Goal: Task Accomplishment & Management: Manage account settings

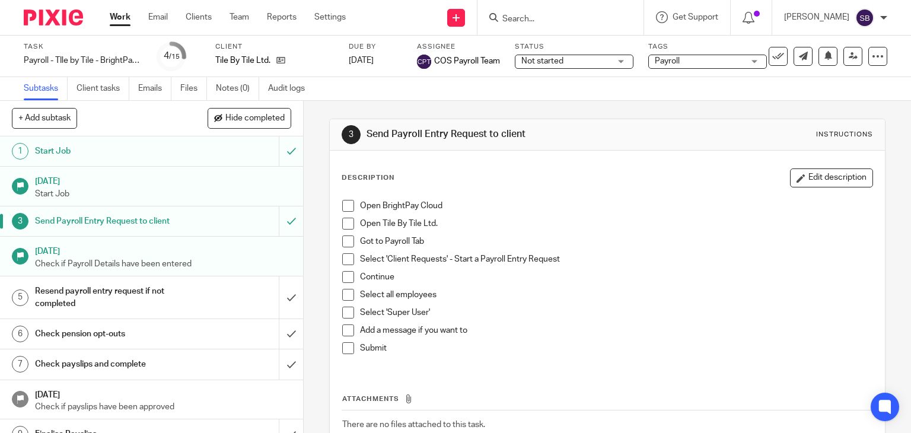
click at [589, 19] on input "Search" at bounding box center [554, 19] width 107 height 11
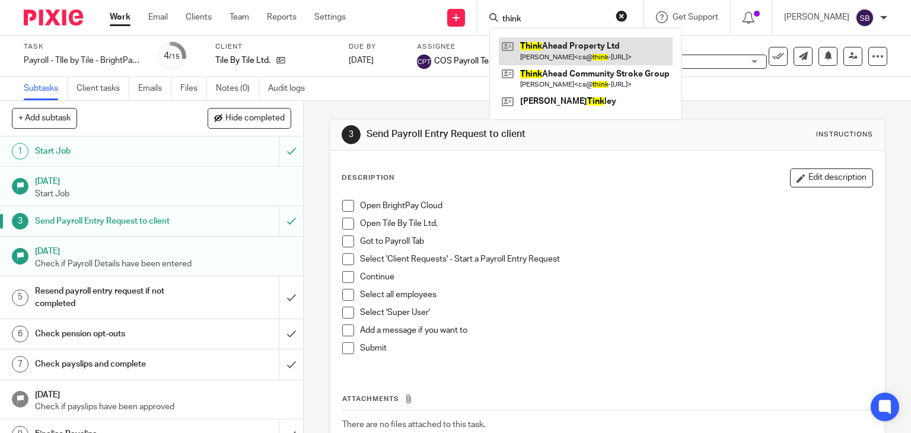
type input "think"
click at [605, 55] on link at bounding box center [586, 50] width 174 height 27
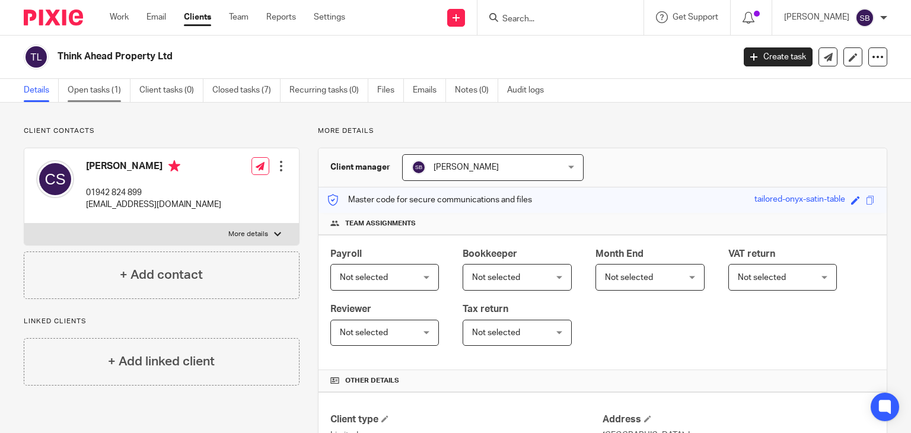
click at [99, 91] on link "Open tasks (1)" at bounding box center [99, 90] width 63 height 23
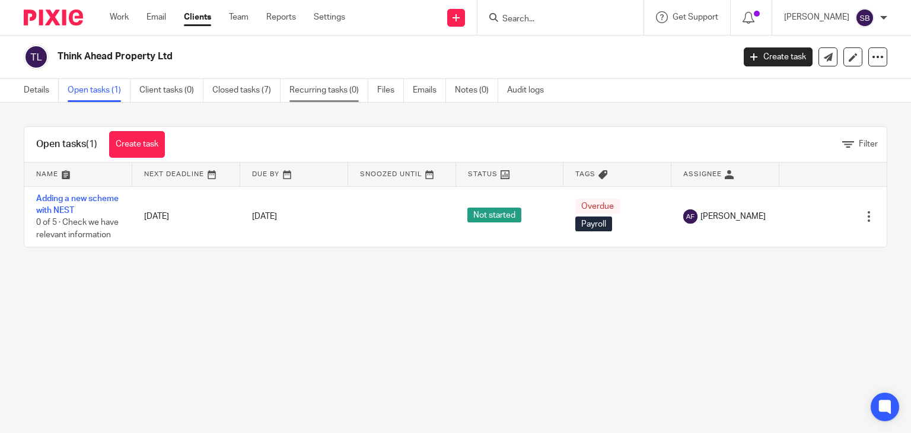
click at [310, 90] on link "Recurring tasks (0)" at bounding box center [329, 90] width 79 height 23
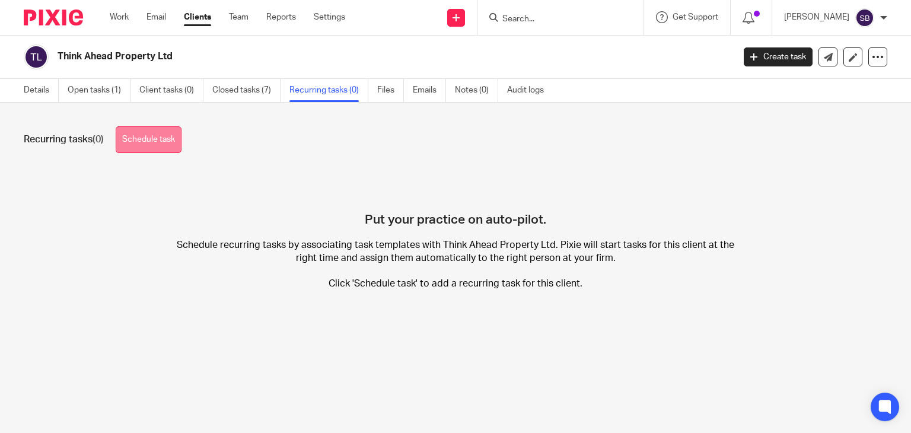
click at [155, 145] on link "Schedule task" at bounding box center [149, 139] width 66 height 27
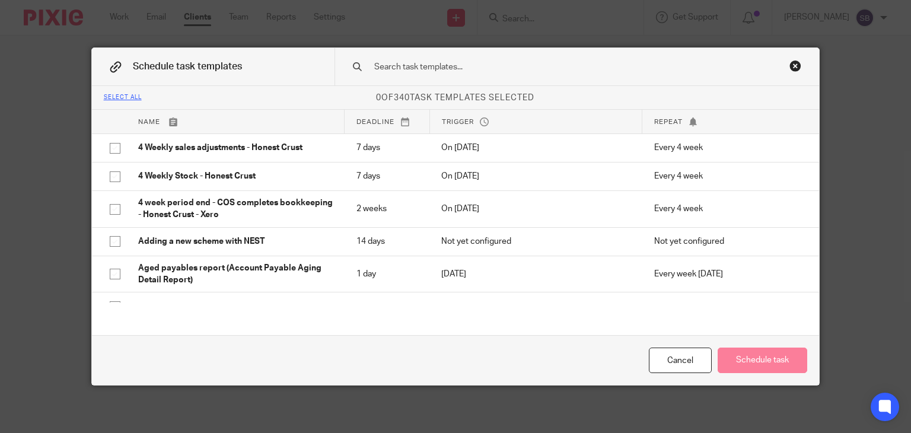
click at [447, 71] on input "text" at bounding box center [560, 67] width 374 height 13
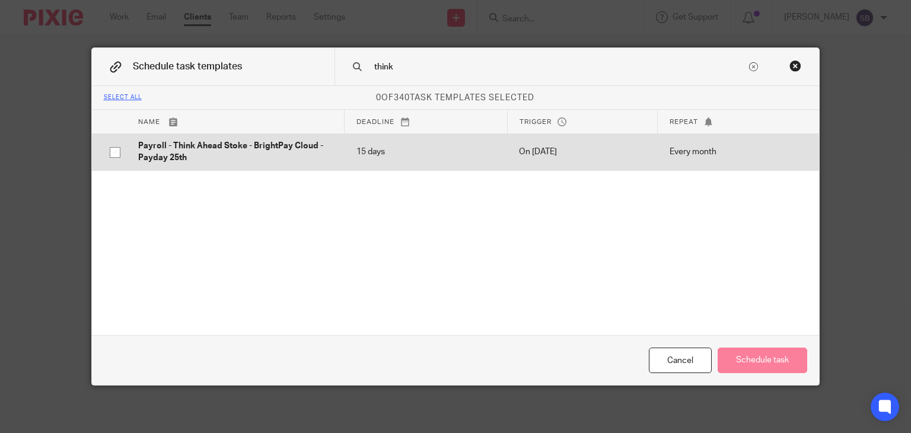
type input "think"
click at [106, 151] on input "checkbox" at bounding box center [115, 152] width 23 height 23
checkbox input "true"
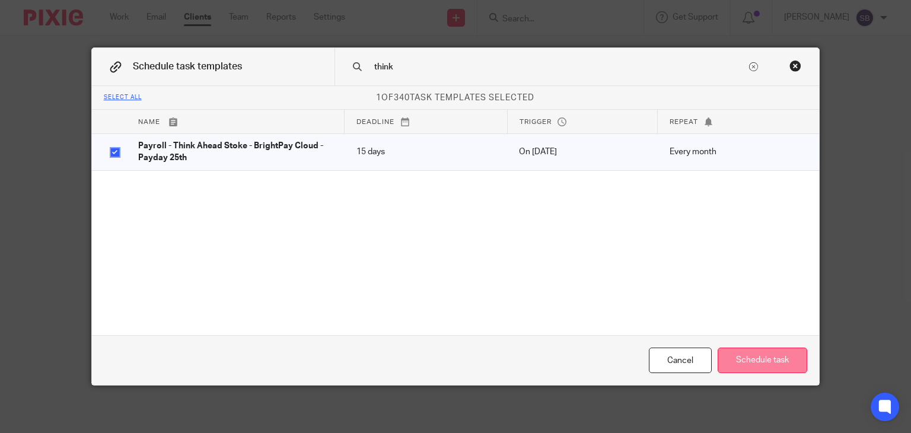
click at [753, 362] on button "Schedule task" at bounding box center [763, 361] width 90 height 26
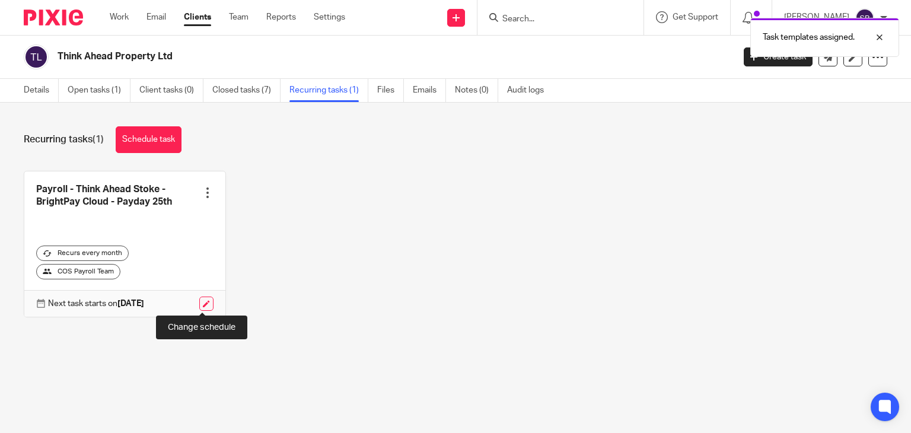
click at [200, 304] on link at bounding box center [206, 304] width 14 height 14
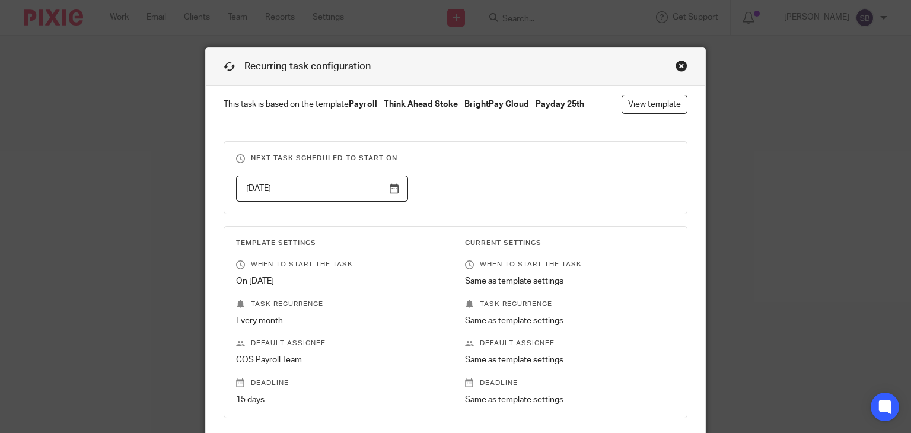
click at [676, 66] on div "Close this dialog window" at bounding box center [682, 66] width 12 height 12
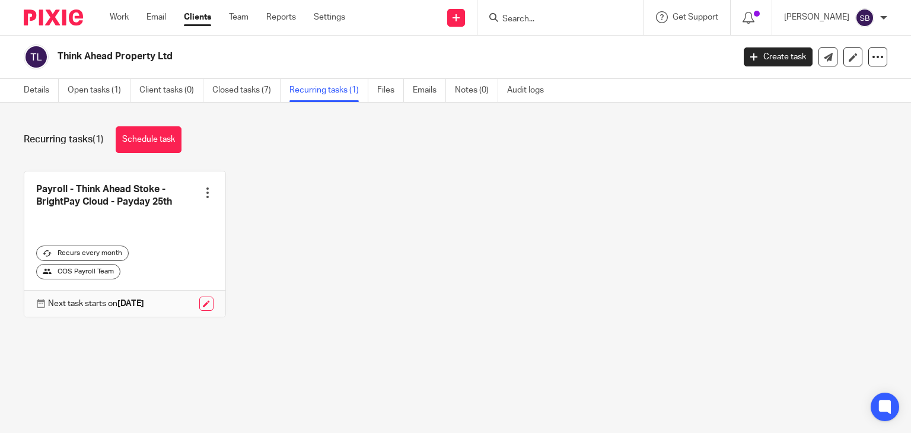
click at [202, 195] on div at bounding box center [208, 193] width 12 height 12
click at [153, 240] on link "Clone template" at bounding box center [159, 236] width 95 height 17
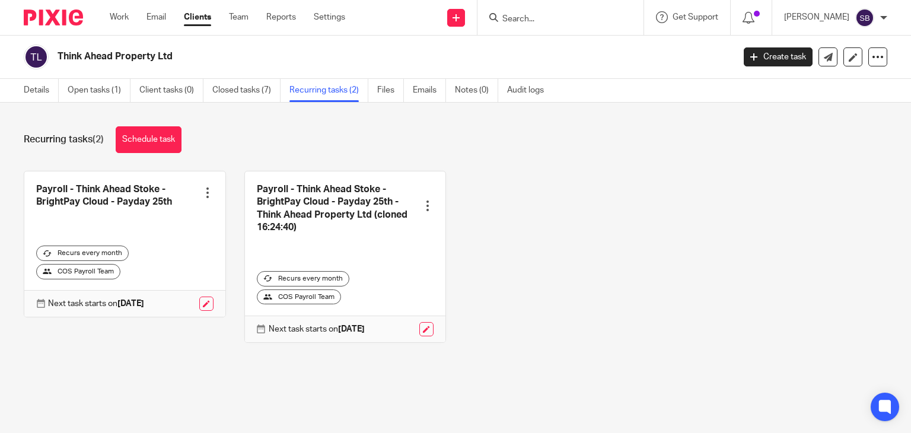
click at [203, 192] on div at bounding box center [208, 193] width 12 height 12
click at [171, 269] on span "Cancel schedule" at bounding box center [159, 268] width 62 height 8
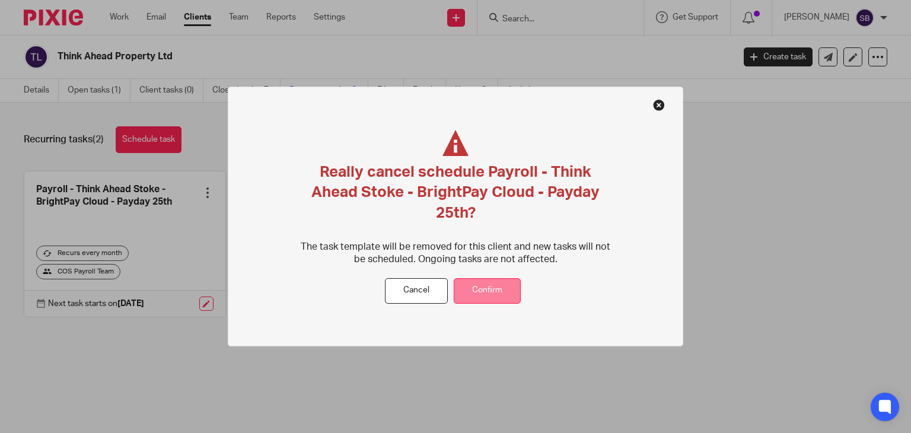
click at [500, 293] on button "Confirm" at bounding box center [487, 291] width 67 height 26
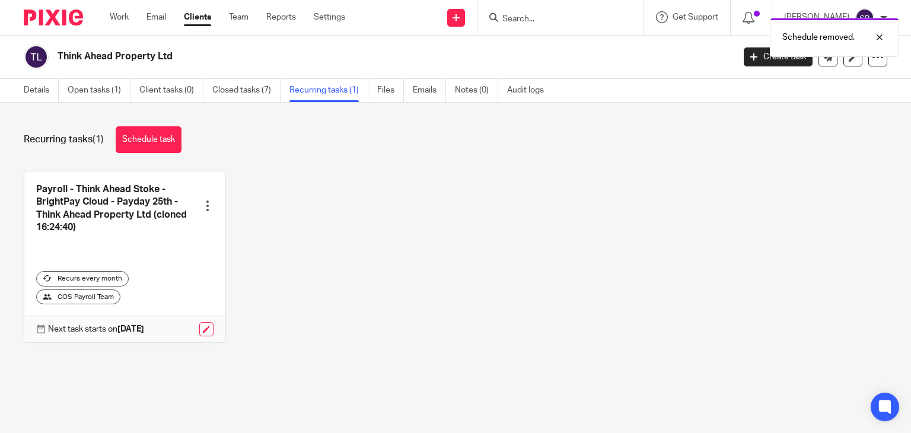
drag, startPoint x: 195, startPoint y: 205, endPoint x: 203, endPoint y: 205, distance: 7.7
click at [196, 205] on link at bounding box center [124, 256] width 201 height 171
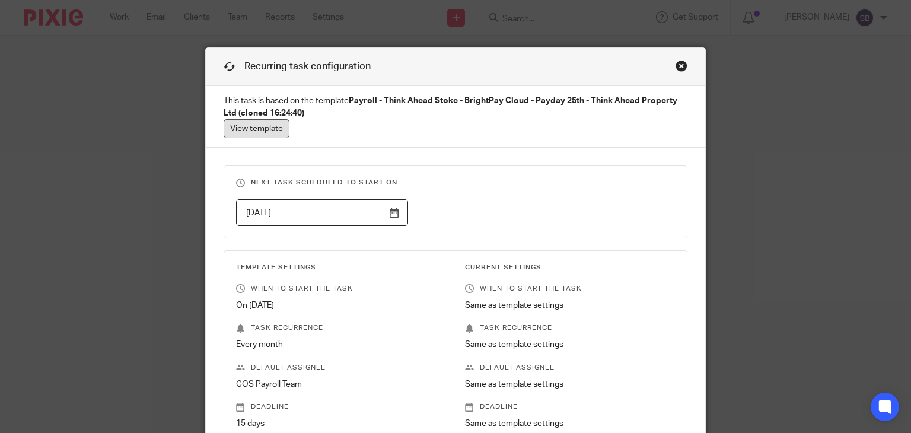
click at [262, 128] on link "View template" at bounding box center [257, 128] width 66 height 19
click at [679, 66] on div "Close this dialog window" at bounding box center [682, 66] width 12 height 12
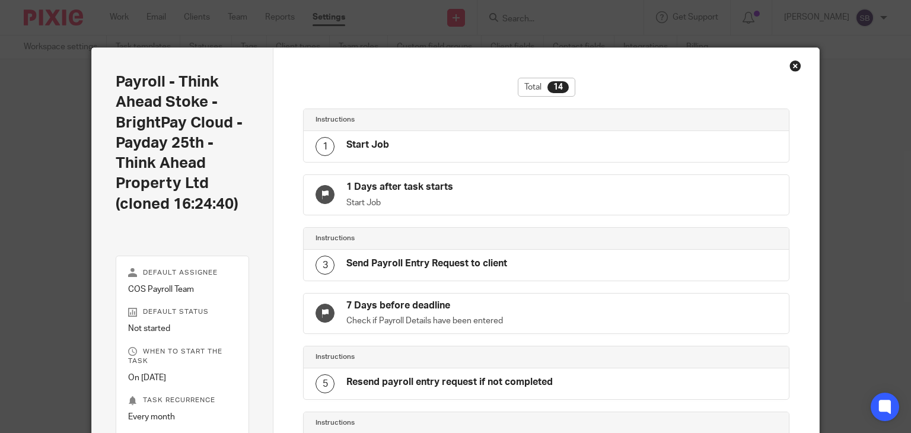
scroll to position [648, 0]
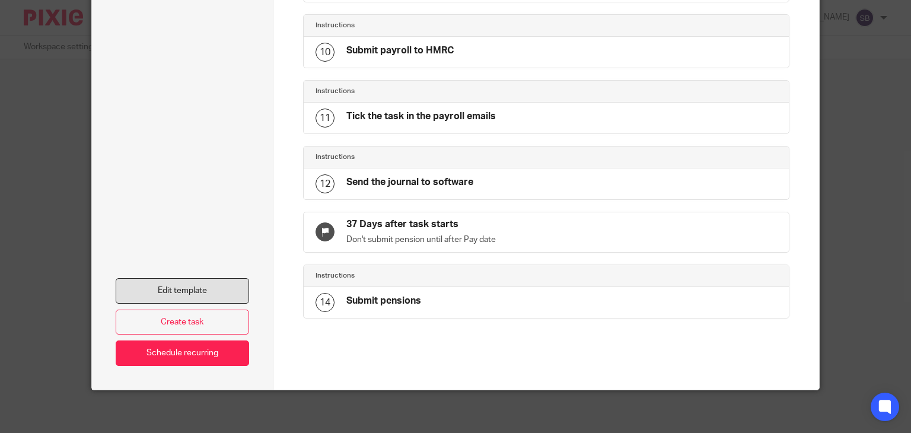
click at [201, 287] on link "Edit template" at bounding box center [183, 291] width 134 height 26
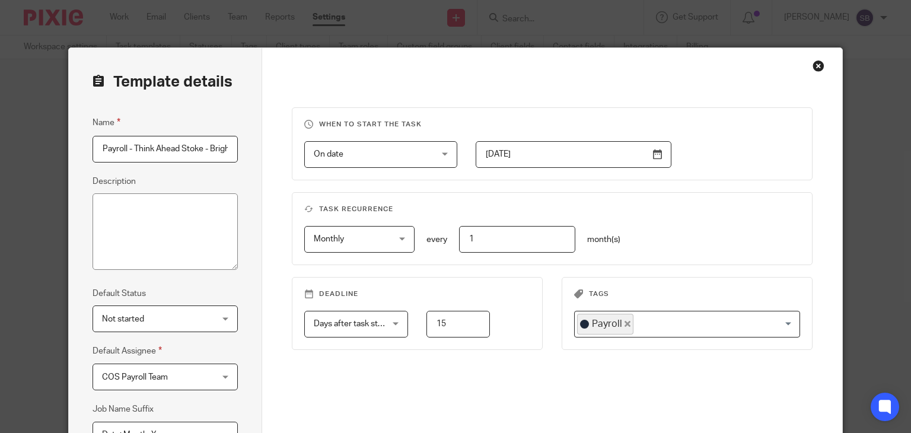
scroll to position [0, 265]
drag, startPoint x: 157, startPoint y: 146, endPoint x: 271, endPoint y: 150, distance: 114.6
click at [271, 150] on div "Template details Name Payroll - Think Ahead Stoke - BrightPay Cloud - Payday 25…" at bounding box center [456, 303] width 774 height 510
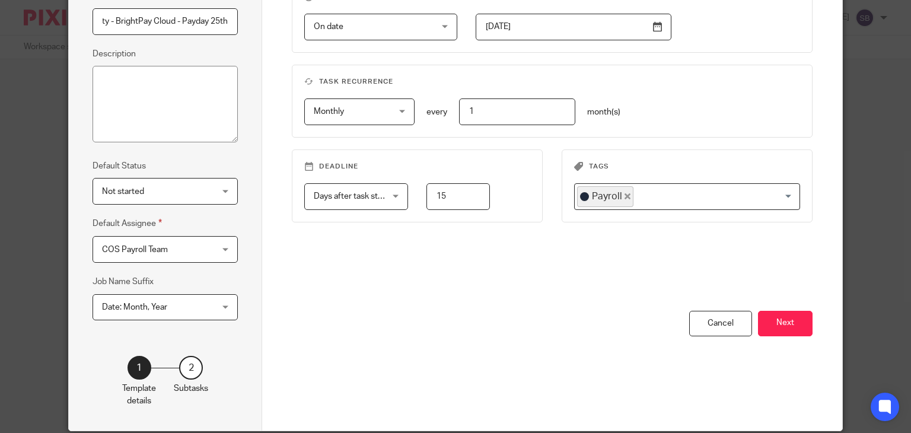
scroll to position [172, 0]
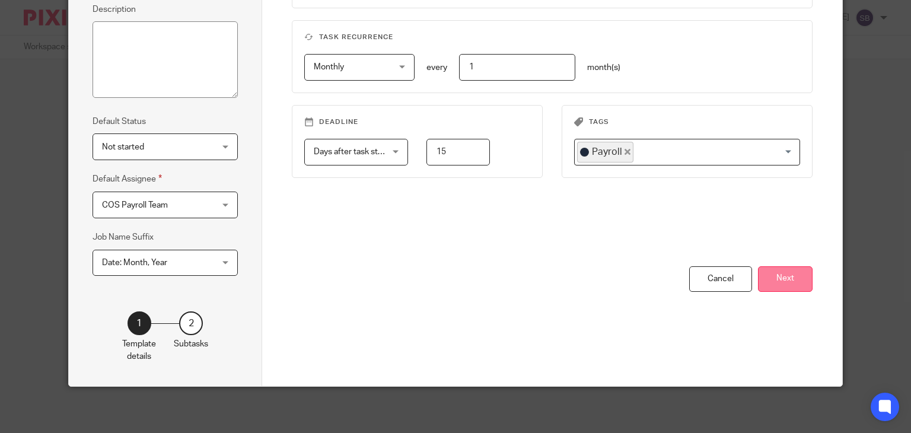
type input "Payroll - Think Ahead Property - BrightPay Cloud - Payday 25th"
click at [768, 266] on button "Next" at bounding box center [785, 279] width 55 height 26
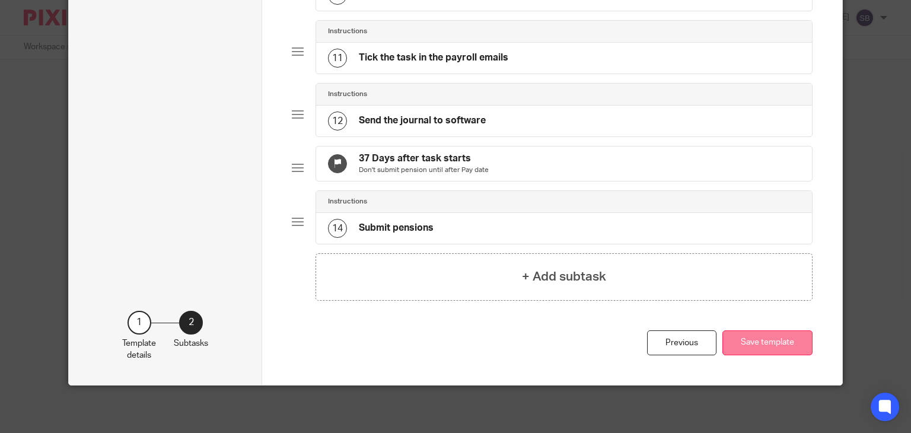
scroll to position [695, 0]
click at [783, 351] on button "Save template" at bounding box center [768, 344] width 90 height 26
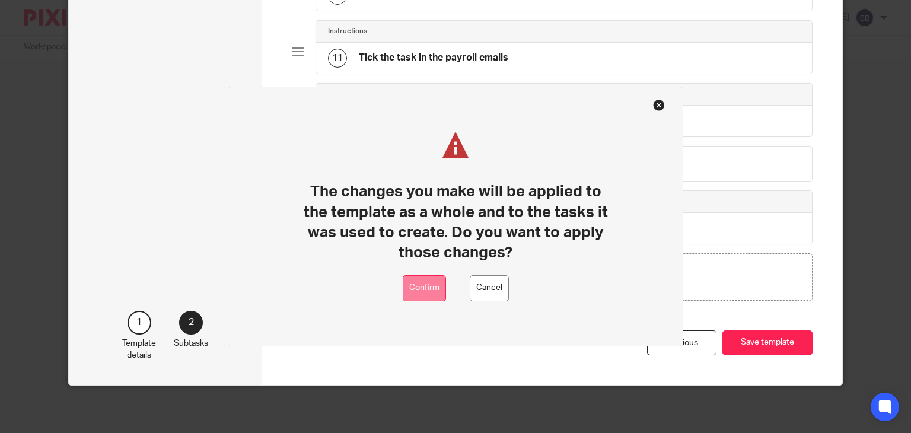
click at [430, 287] on button "Confirm" at bounding box center [424, 288] width 43 height 27
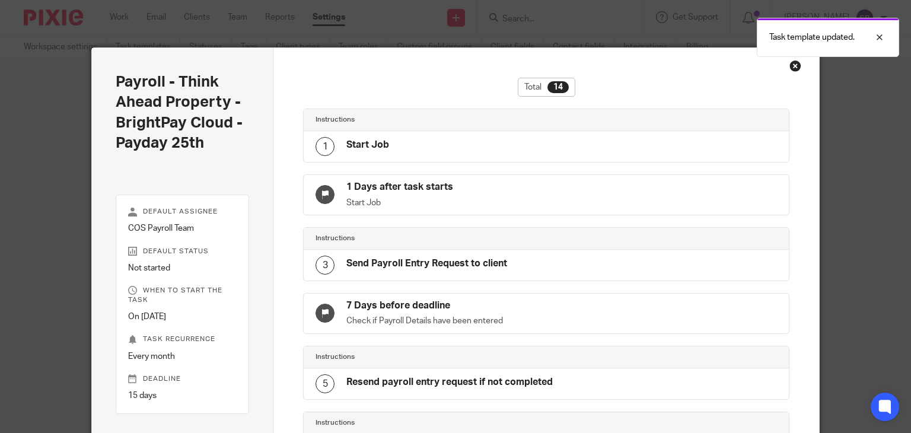
click at [794, 67] on div "Close this dialog window" at bounding box center [796, 66] width 12 height 12
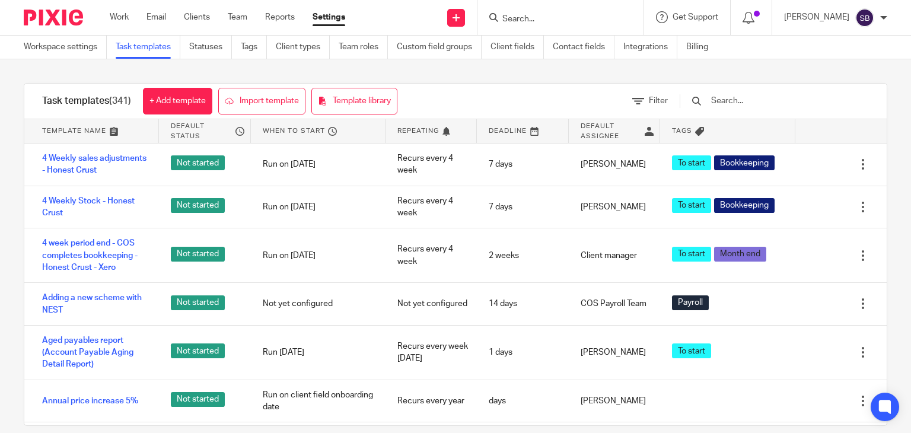
click at [542, 18] on input "Search" at bounding box center [554, 19] width 107 height 11
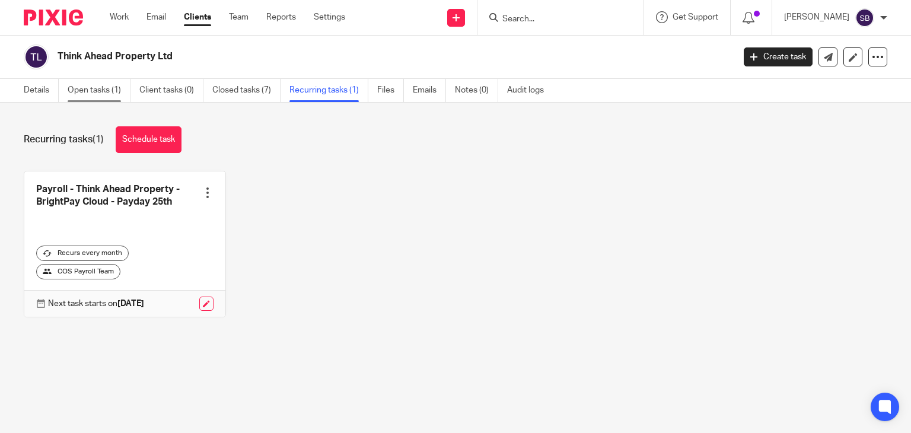
click at [80, 90] on link "Open tasks (1)" at bounding box center [99, 90] width 63 height 23
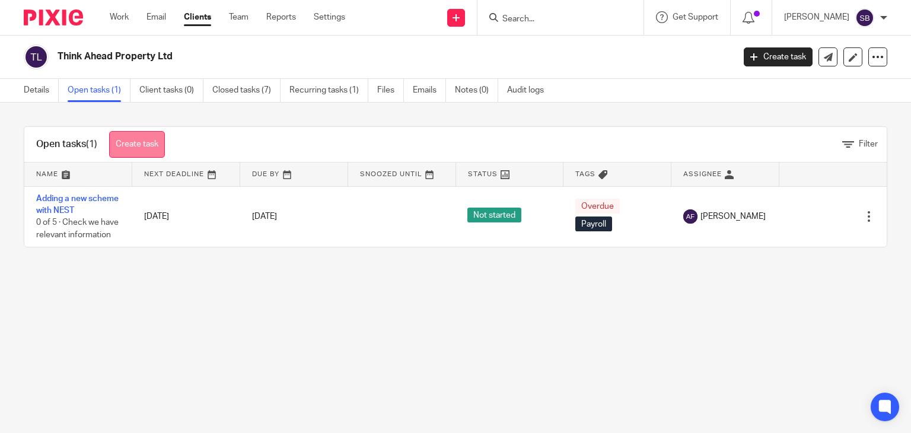
click at [153, 142] on link "Create task" at bounding box center [137, 144] width 56 height 27
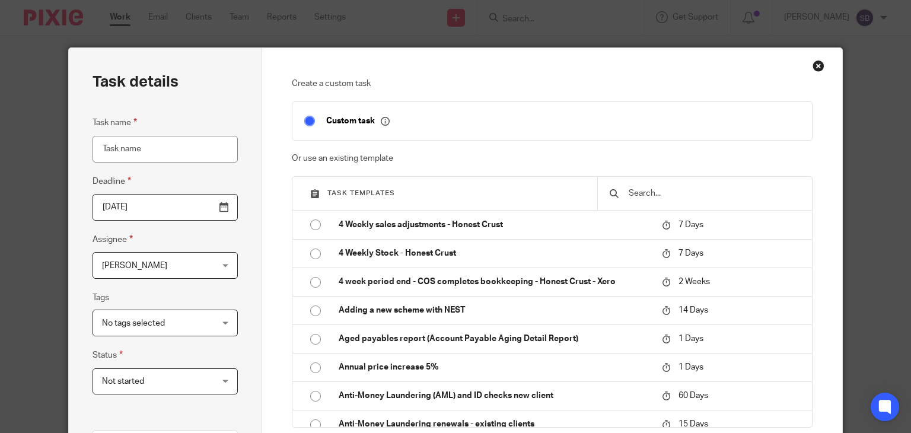
click at [653, 195] on input "text" at bounding box center [714, 193] width 173 height 13
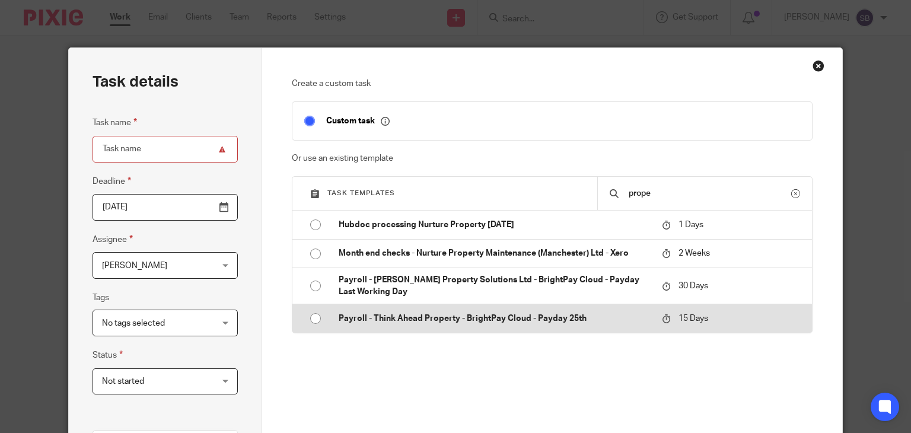
type input "prope"
click at [313, 319] on input "radio" at bounding box center [315, 318] width 23 height 23
type input "[DATE]"
type input "Payroll - Think Ahead Property - BrightPay Cloud - Payday [DATE]"
checkbox input "false"
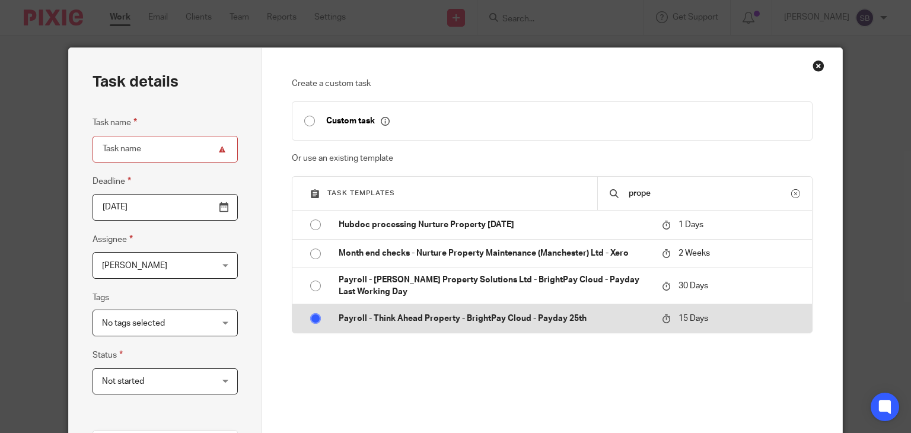
radio input "false"
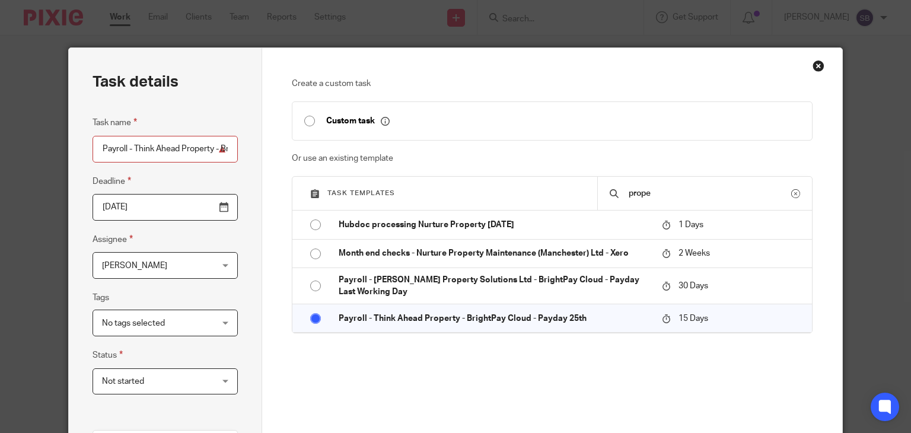
click at [183, 271] on span "[PERSON_NAME]" at bounding box center [156, 265] width 108 height 25
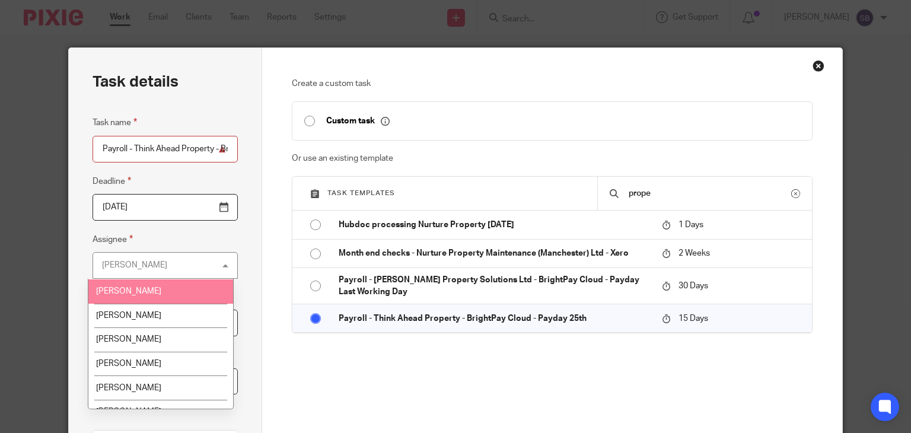
scroll to position [119, 0]
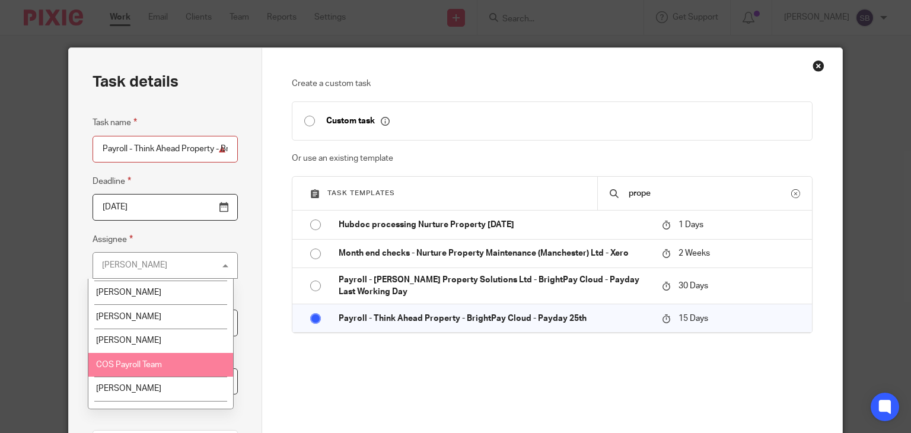
click at [147, 360] on li "COS Payroll Team" at bounding box center [160, 365] width 144 height 24
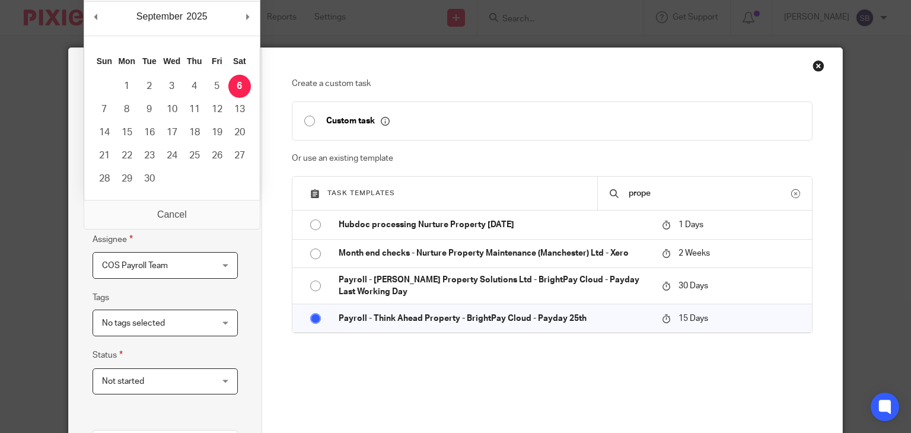
click at [169, 205] on input "[DATE]" at bounding box center [165, 207] width 145 height 27
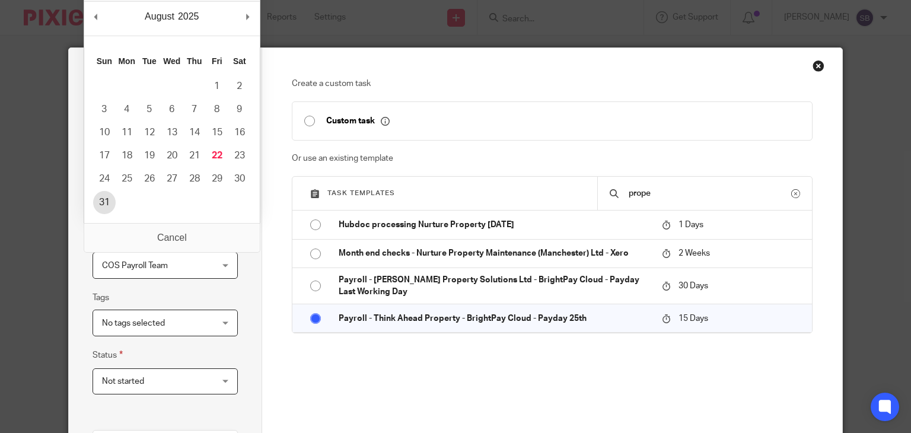
type input "2025-08-31"
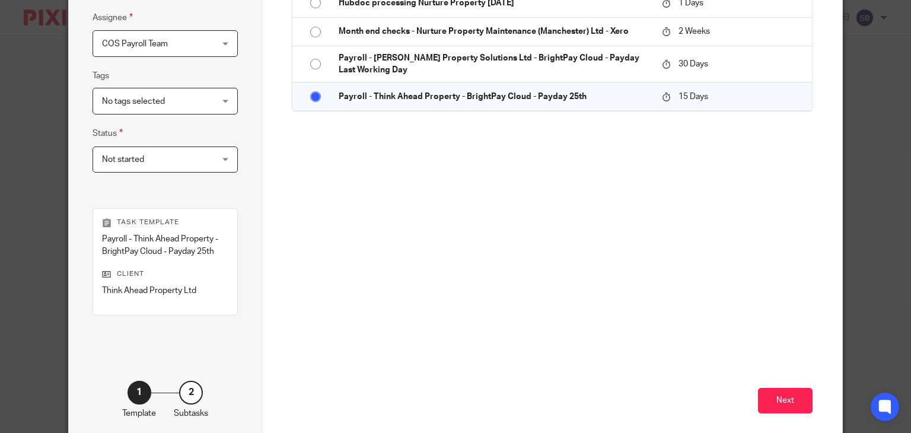
scroll to position [237, 0]
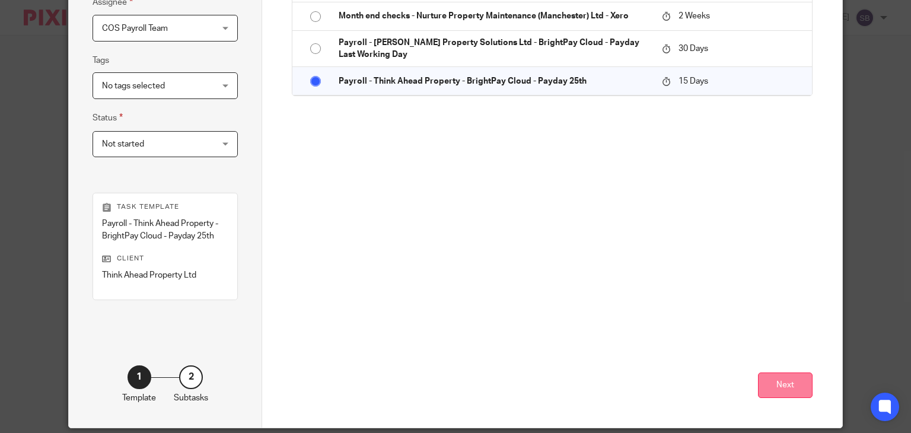
click at [784, 388] on button "Next" at bounding box center [785, 386] width 55 height 26
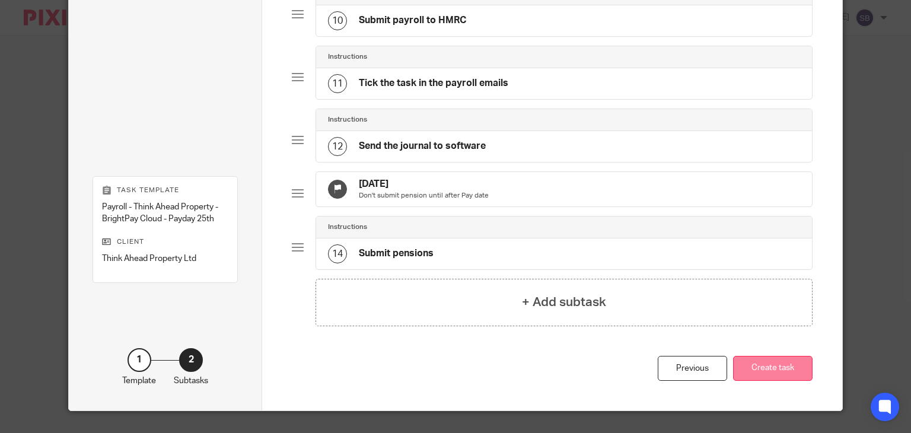
scroll to position [695, 0]
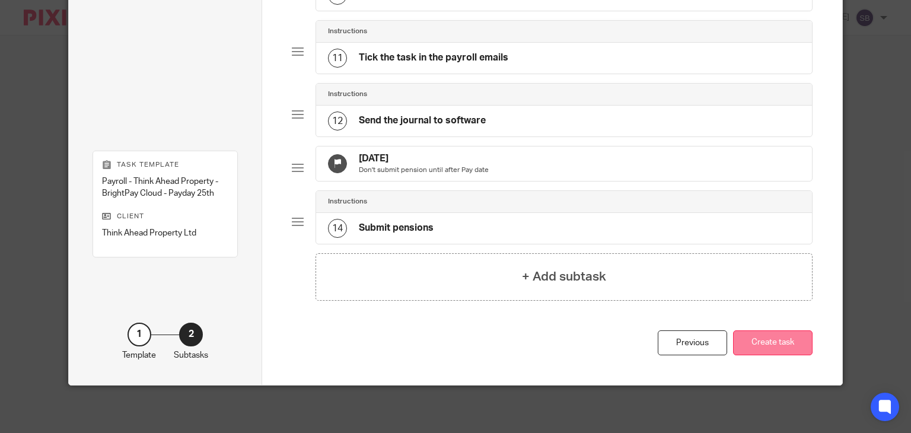
click at [769, 345] on button "Create task" at bounding box center [773, 344] width 80 height 26
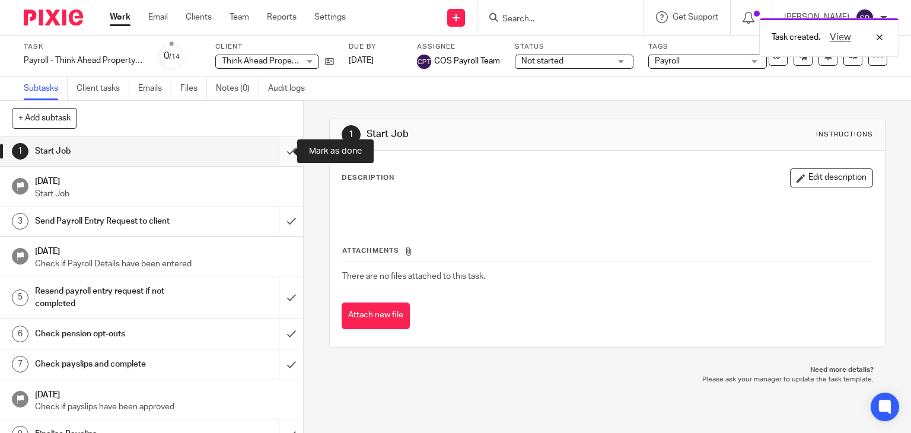
click at [284, 151] on input "submit" at bounding box center [151, 151] width 303 height 30
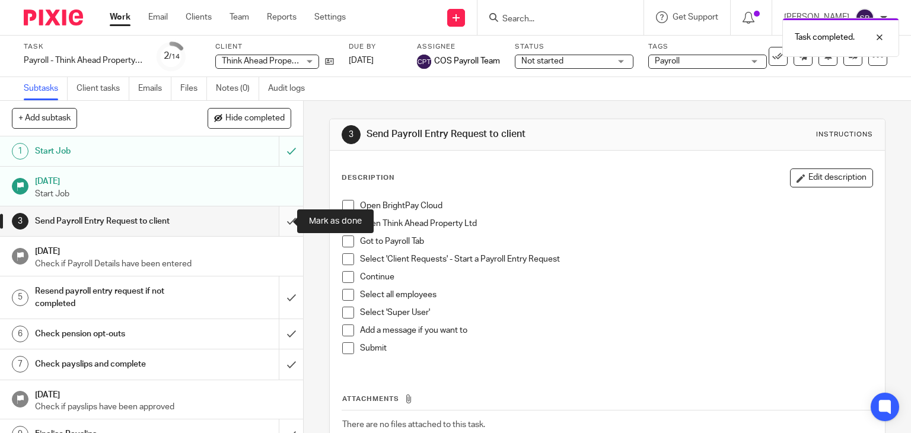
click at [280, 221] on input "submit" at bounding box center [151, 222] width 303 height 30
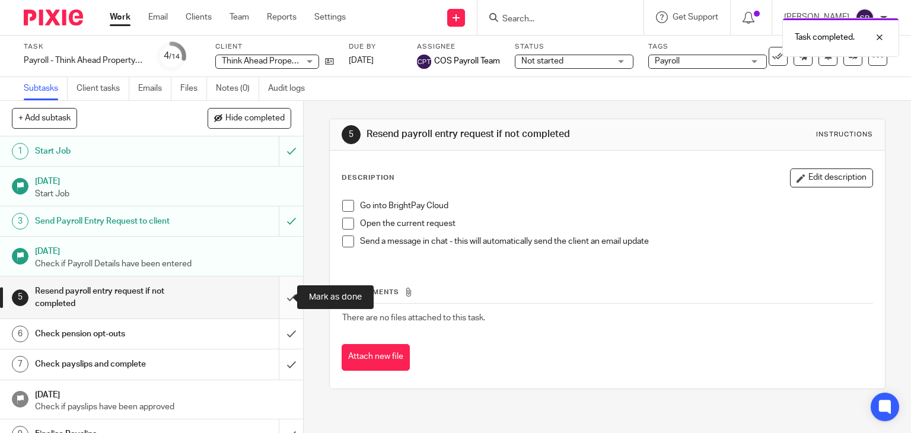
click at [281, 297] on input "submit" at bounding box center [151, 298] width 303 height 42
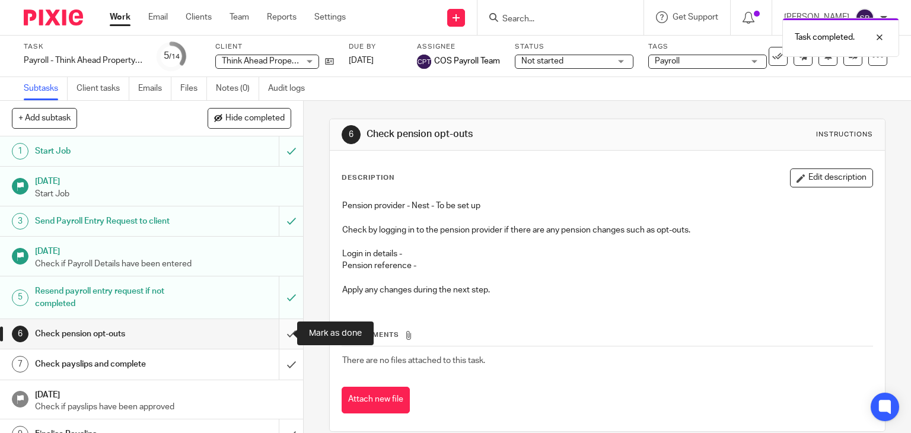
click at [278, 335] on input "submit" at bounding box center [151, 334] width 303 height 30
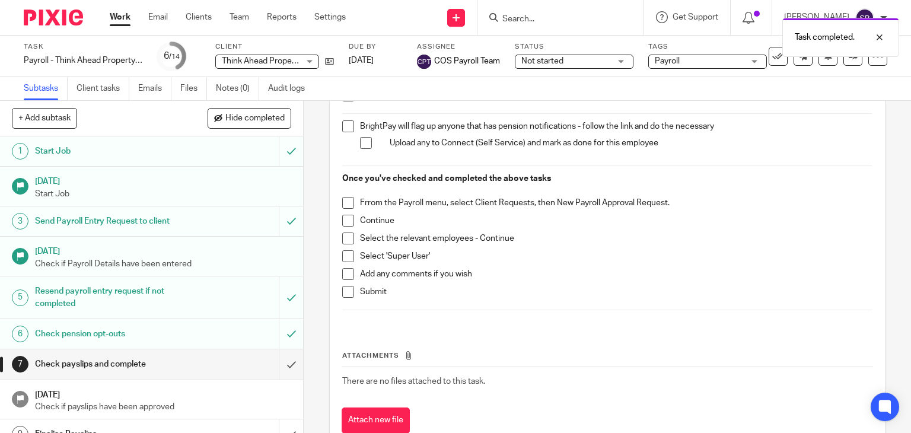
scroll to position [297, 0]
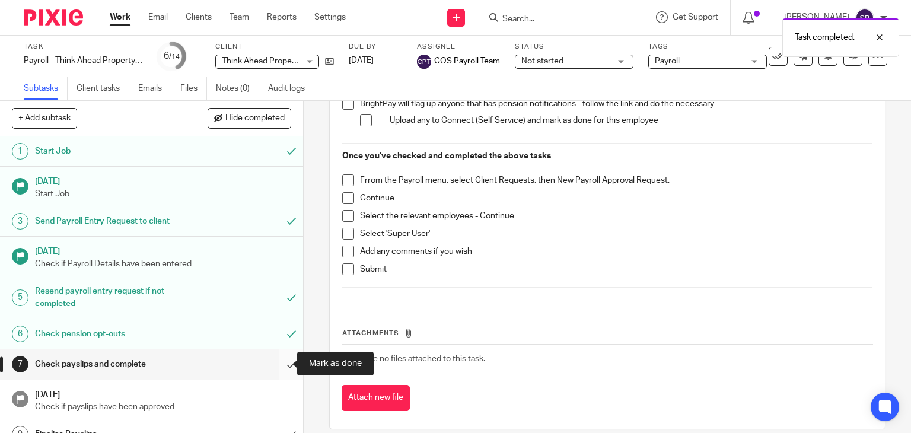
click at [276, 363] on input "submit" at bounding box center [151, 365] width 303 height 30
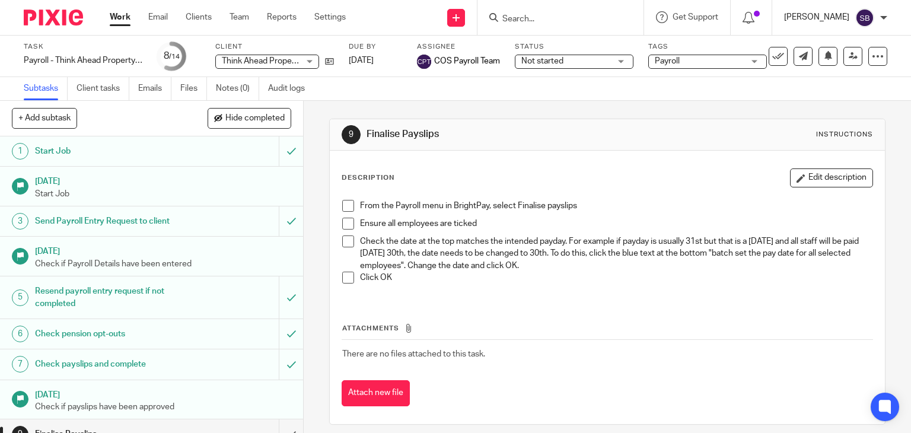
click at [840, 15] on p "[PERSON_NAME]" at bounding box center [816, 17] width 65 height 12
click at [821, 81] on span "Logout" at bounding box center [833, 82] width 27 height 8
